Goal: Navigation & Orientation: Find specific page/section

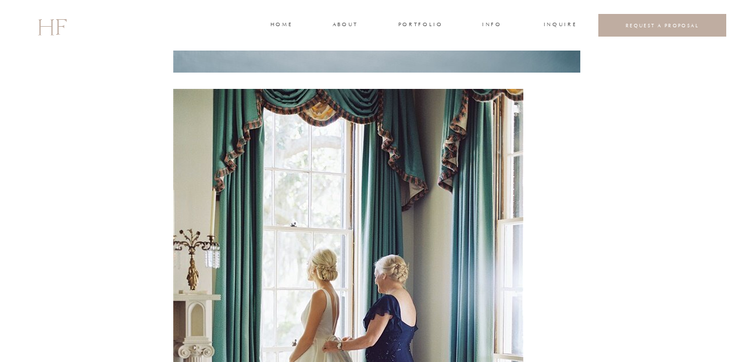
scroll to position [2377, 0]
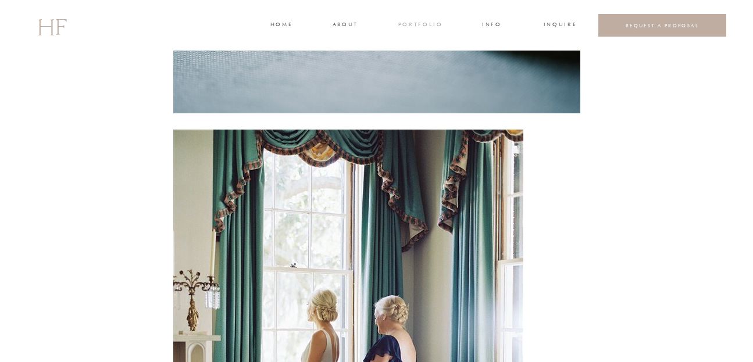
click at [408, 23] on h3 "portfolio" at bounding box center [420, 25] width 44 height 10
click at [413, 48] on h3 "WEDDINGS" at bounding box center [420, 52] width 41 height 10
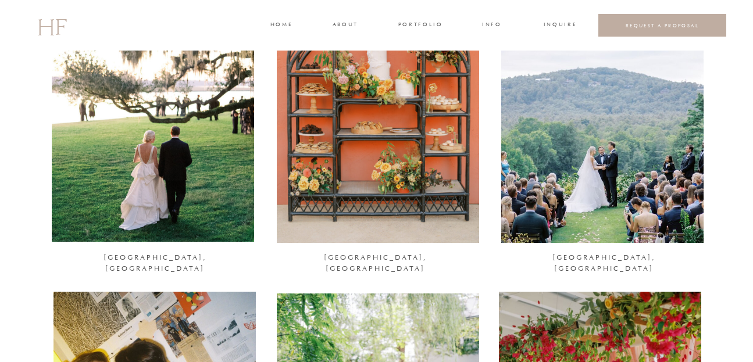
scroll to position [210, 0]
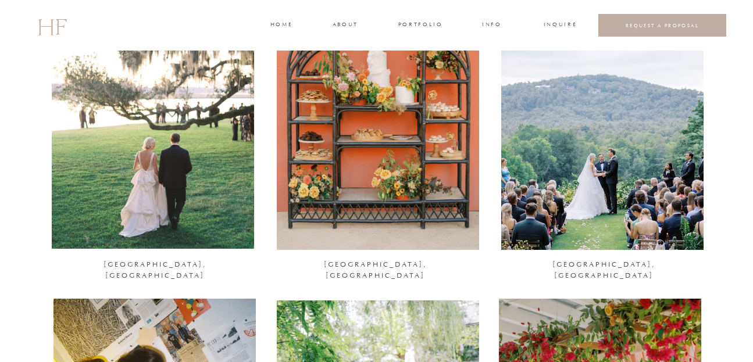
click at [170, 204] on div at bounding box center [153, 111] width 202 height 276
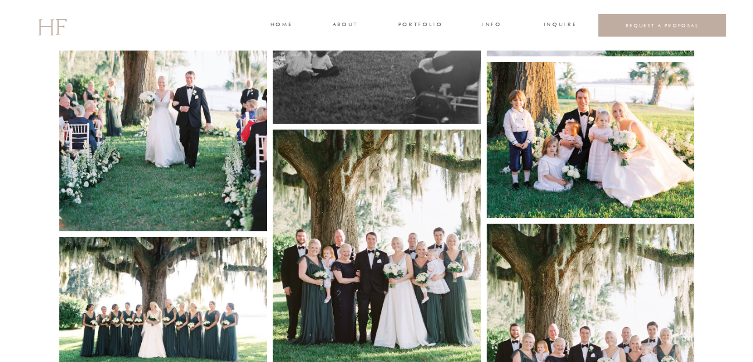
scroll to position [2838, 0]
